Goal: Entertainment & Leisure: Browse casually

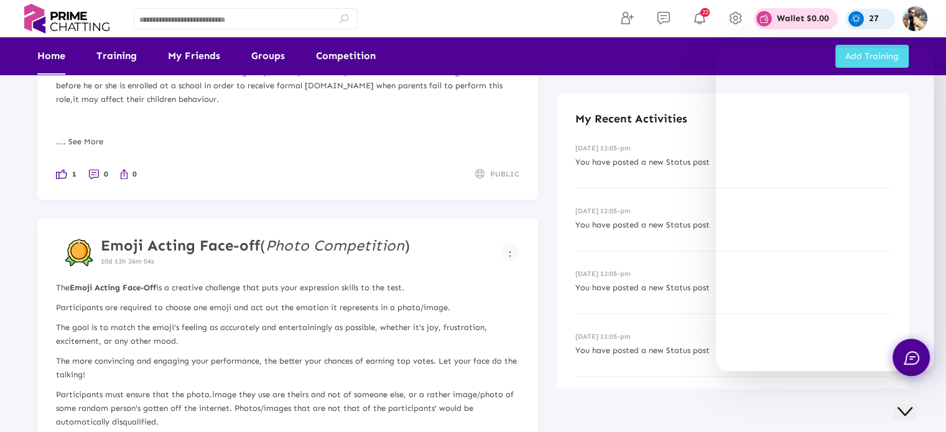
scroll to position [6427, 0]
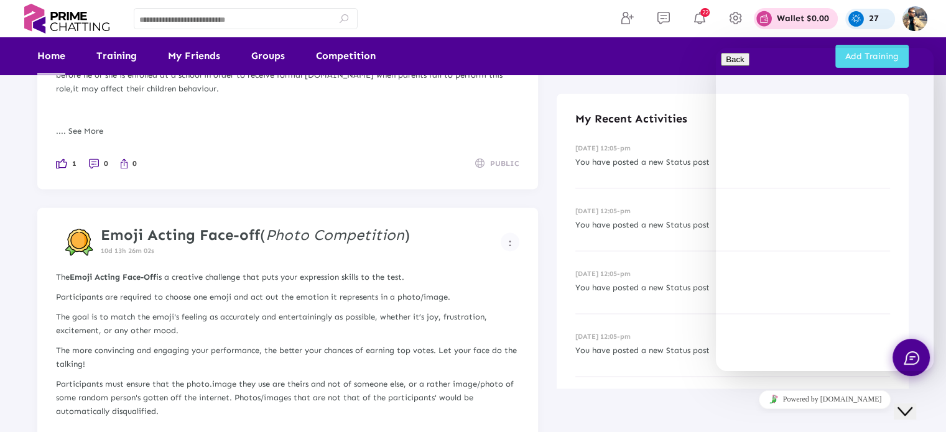
click at [912, 404] on icon "Close Chat This icon closes the chat window." at bounding box center [905, 411] width 15 height 15
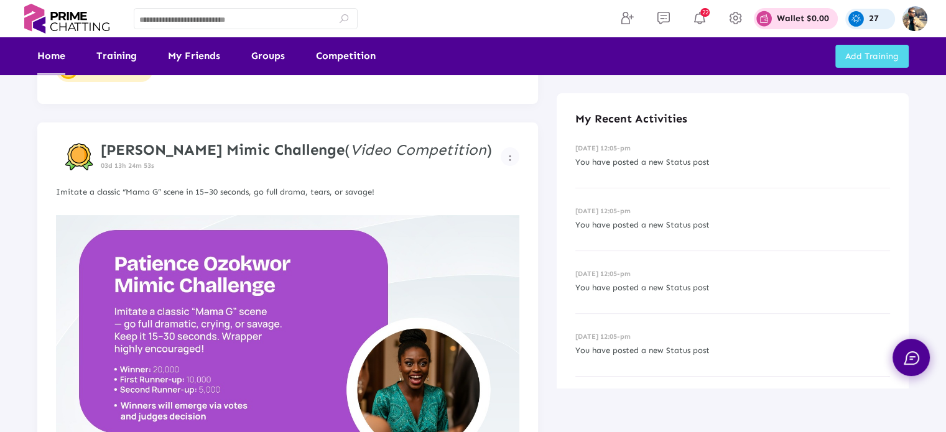
scroll to position [0, 0]
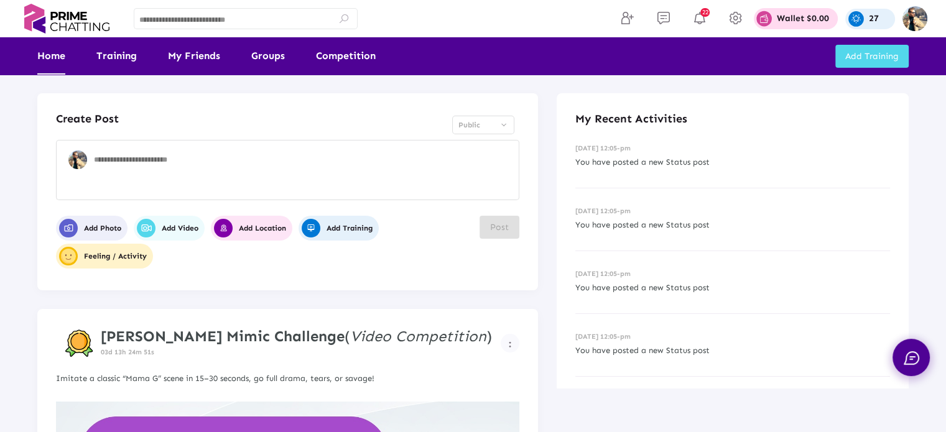
click at [266, 337] on strong "[PERSON_NAME] Mimic Challenge" at bounding box center [223, 336] width 244 height 18
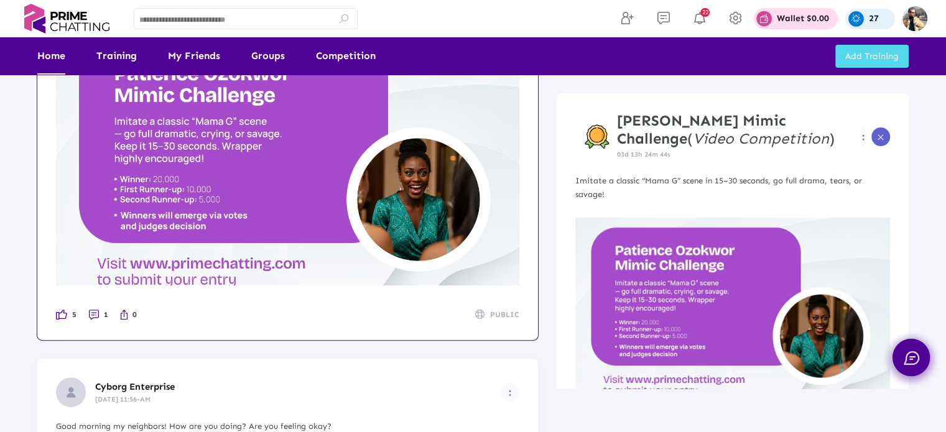
scroll to position [436, 0]
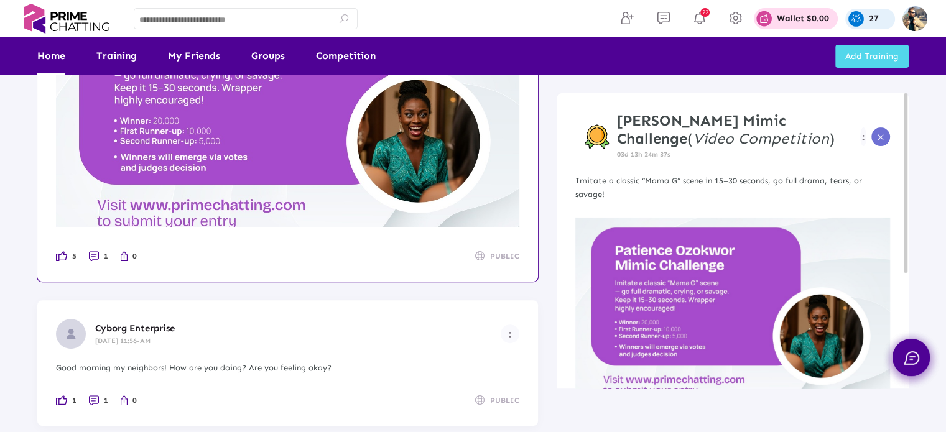
click at [879, 139] on icon at bounding box center [881, 137] width 9 height 9
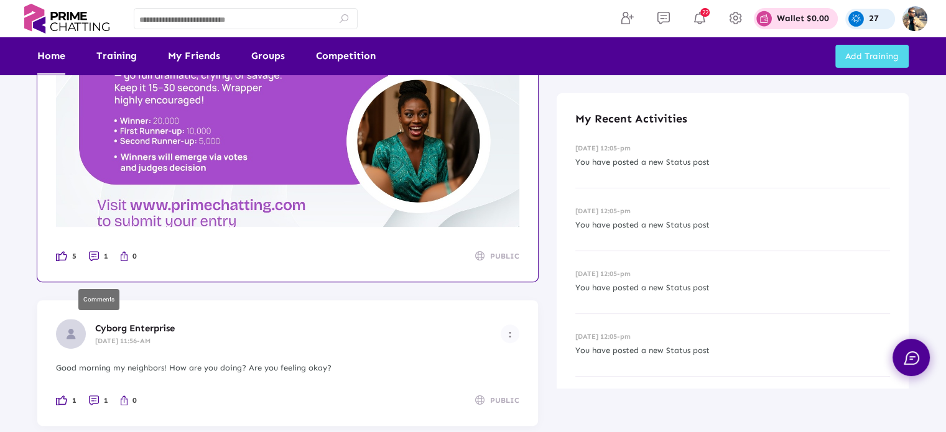
click at [97, 263] on li "1" at bounding box center [98, 257] width 19 height 14
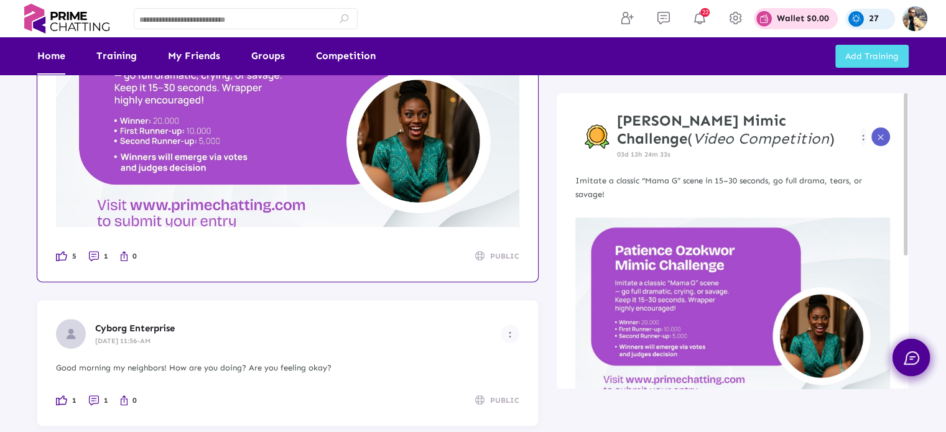
click at [879, 135] on icon at bounding box center [881, 137] width 9 height 9
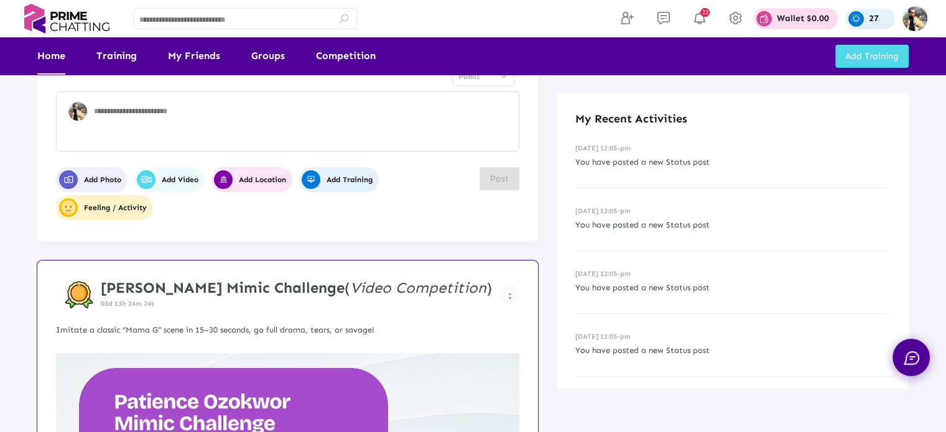
scroll to position [124, 0]
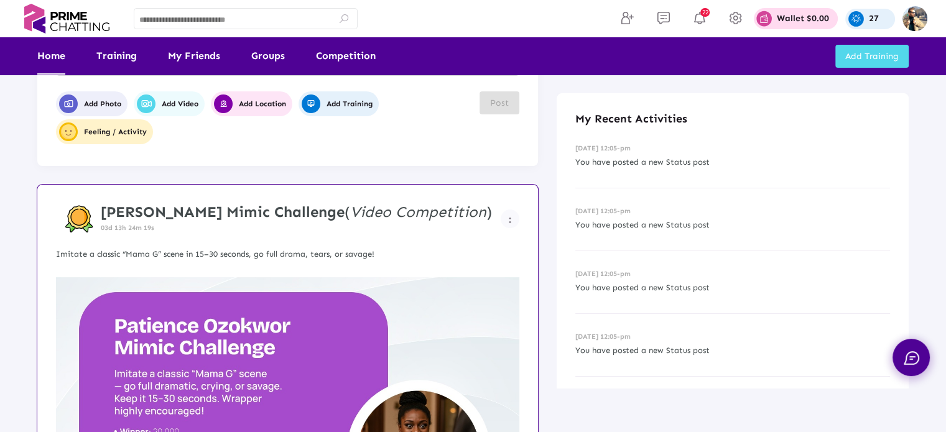
click at [241, 213] on strong "[PERSON_NAME] Mimic Challenge" at bounding box center [223, 212] width 244 height 18
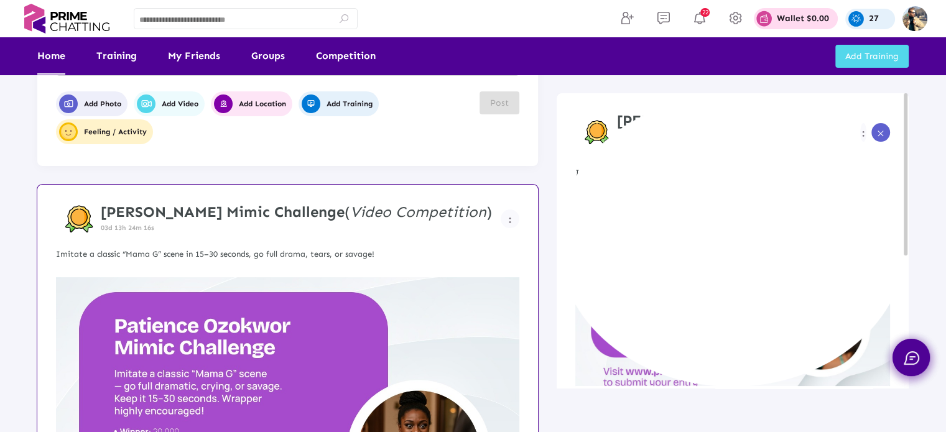
click at [884, 131] on icon at bounding box center [881, 133] width 9 height 9
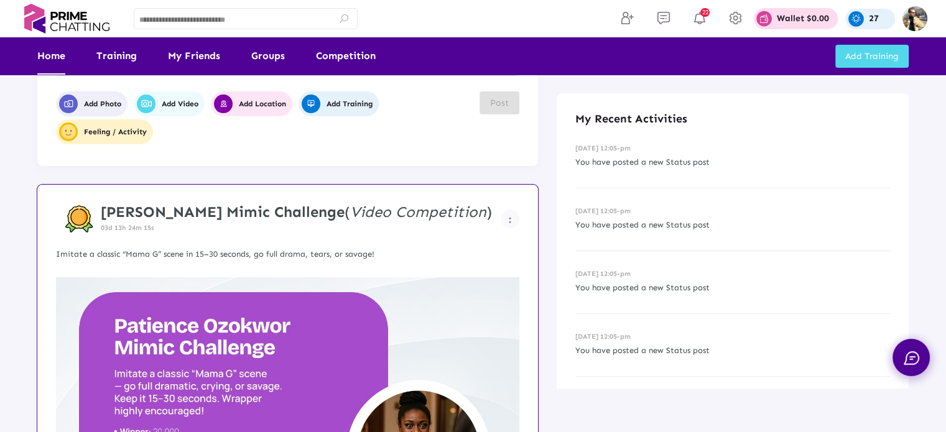
click at [206, 261] on p "Imitate a classic “Mama G” scene in 15–30 seconds, go full drama, tears, or sav…" at bounding box center [288, 255] width 464 height 14
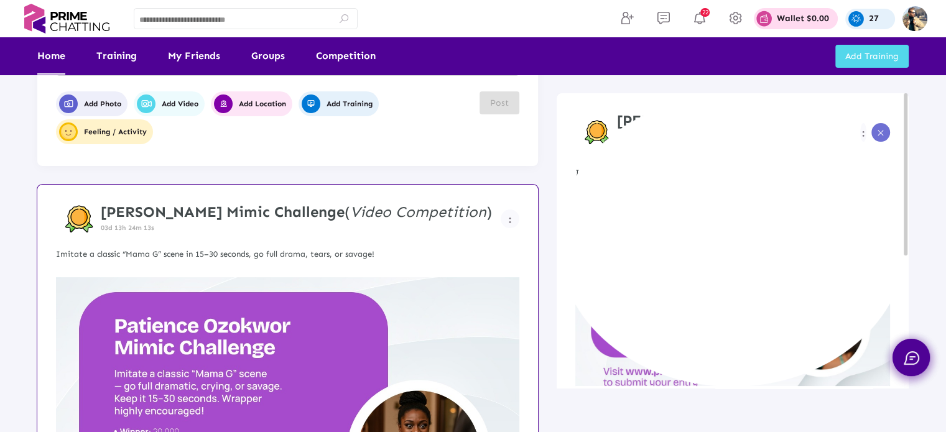
click at [882, 139] on span at bounding box center [881, 133] width 9 height 19
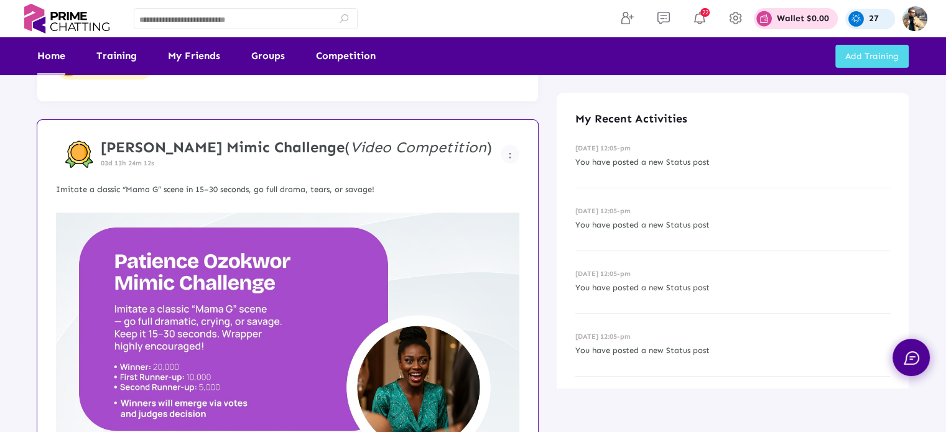
scroll to position [249, 0]
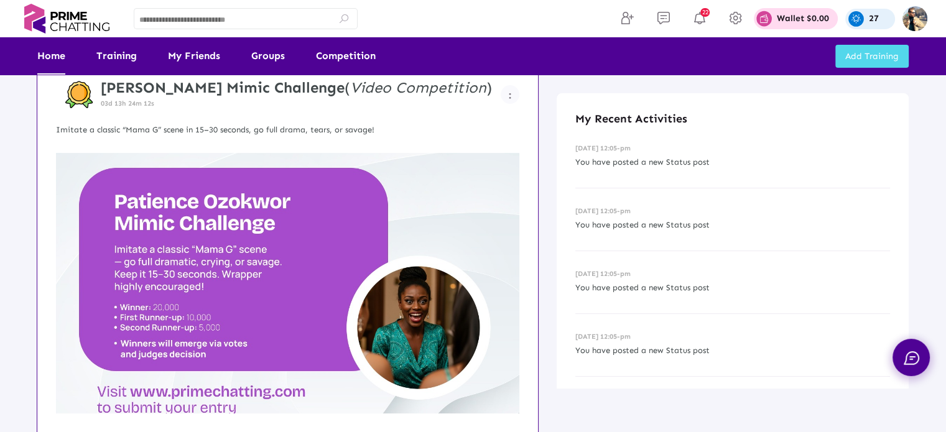
click at [259, 274] on img at bounding box center [288, 283] width 464 height 261
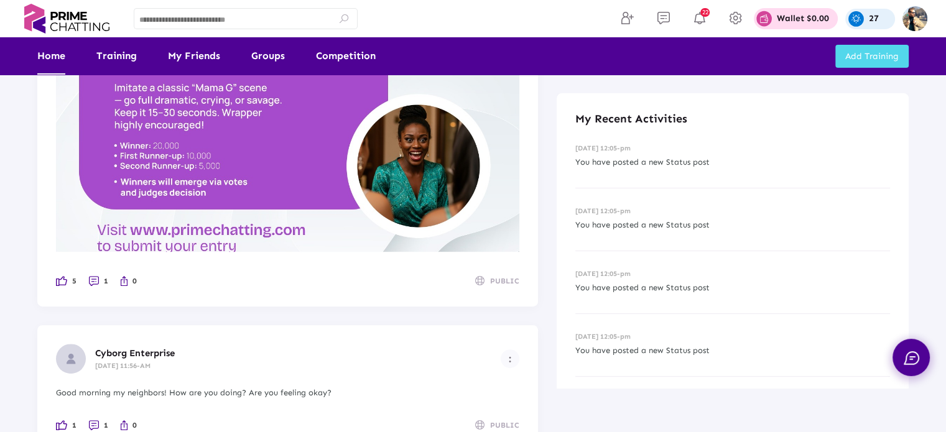
scroll to position [112, 0]
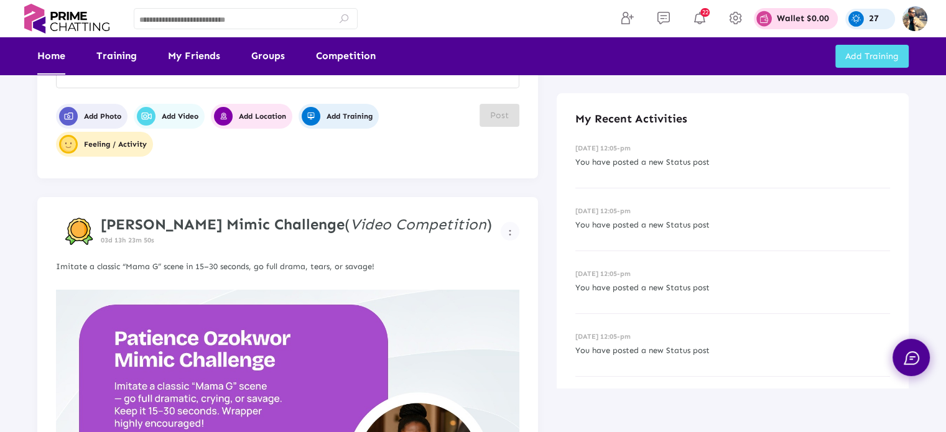
click at [204, 274] on p "Imitate a classic “Mama G” scene in 15–30 seconds, go full drama, tears, or sav…" at bounding box center [288, 267] width 464 height 14
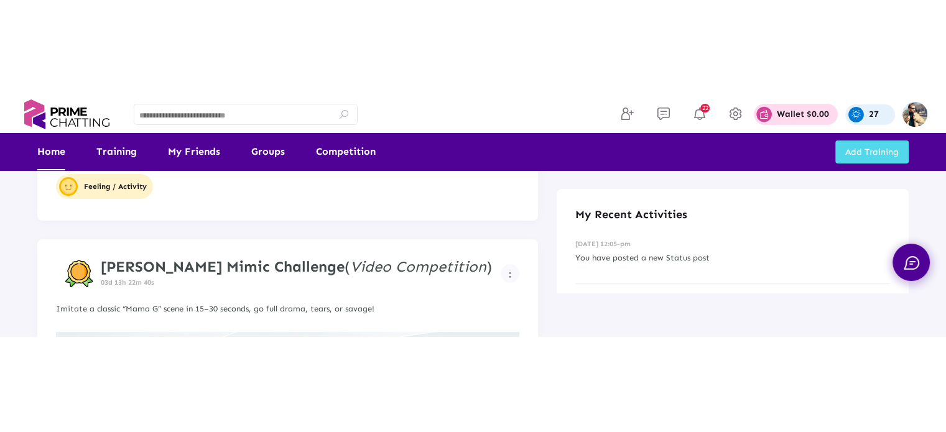
scroll to position [187, 0]
